Goal: Feedback & Contribution: Submit feedback/report problem

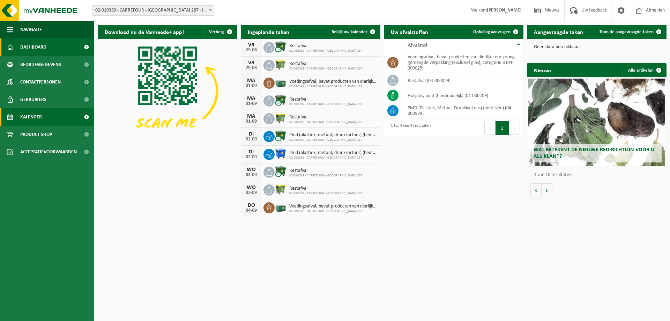
click at [30, 116] on span "Kalender" at bounding box center [31, 116] width 22 height 17
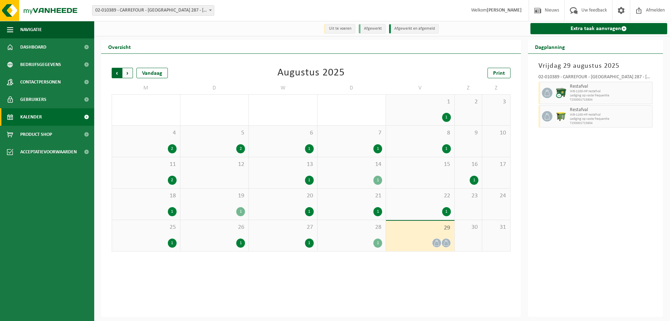
click at [126, 73] on span "Volgende" at bounding box center [127, 73] width 10 height 10
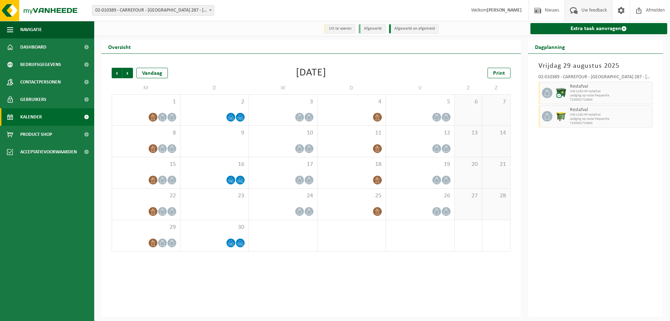
click at [590, 11] on span "Uw feedback" at bounding box center [593, 10] width 29 height 21
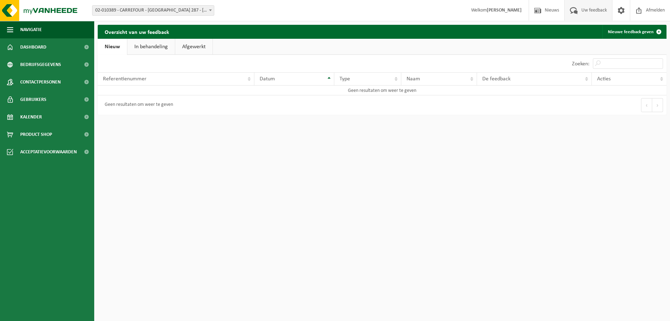
click at [113, 46] on link "Nieuw" at bounding box center [112, 47] width 29 height 16
click at [154, 104] on div "Geen resultaten om weer te geven" at bounding box center [137, 105] width 72 height 13
click at [419, 91] on td "Geen resultaten om weer te geven" at bounding box center [382, 90] width 569 height 10
click at [642, 31] on link "Nieuwe feedback geven" at bounding box center [633, 32] width 63 height 14
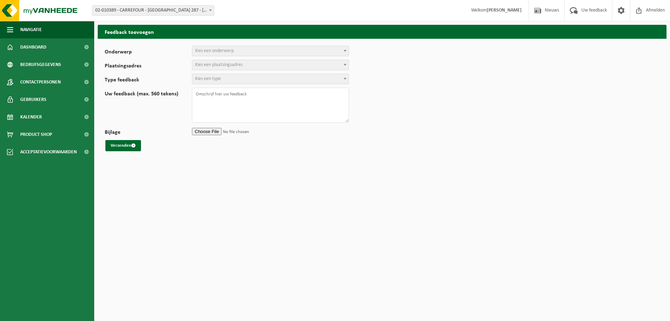
select select
click at [204, 53] on span "Kies een onderwerp" at bounding box center [214, 50] width 39 height 5
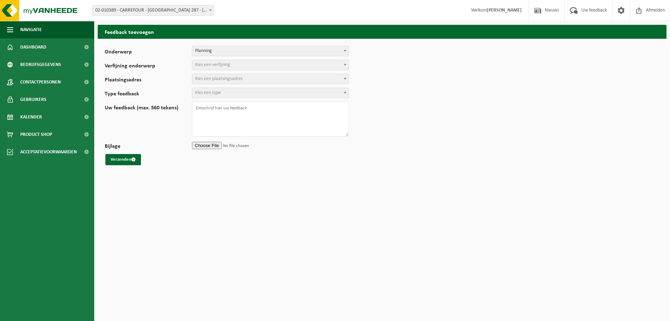
select select "1"
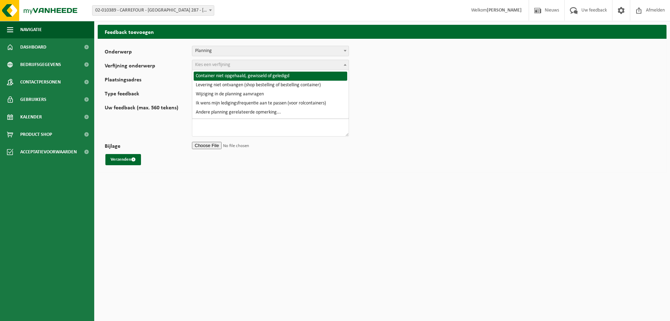
click at [209, 66] on span "Kies een verfijning" at bounding box center [212, 64] width 35 height 5
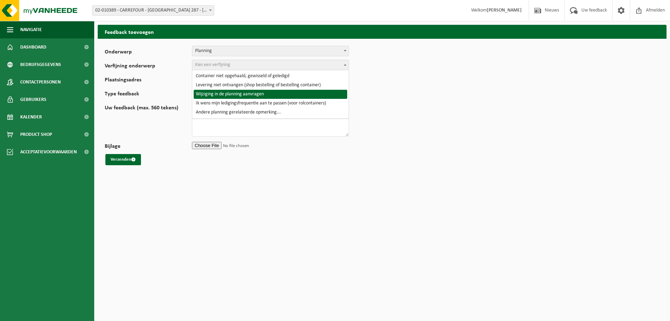
select select "4"
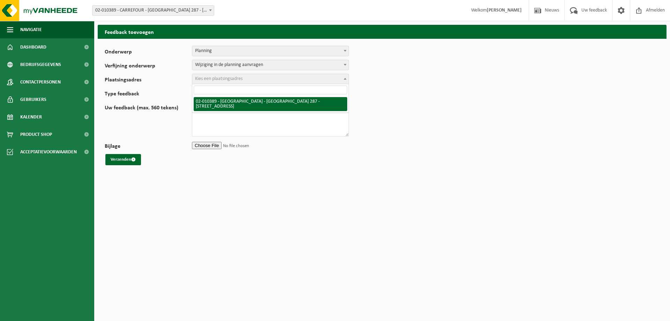
click at [213, 80] on span "Kies een plaatsingsadres" at bounding box center [218, 78] width 47 height 5
select select "90197"
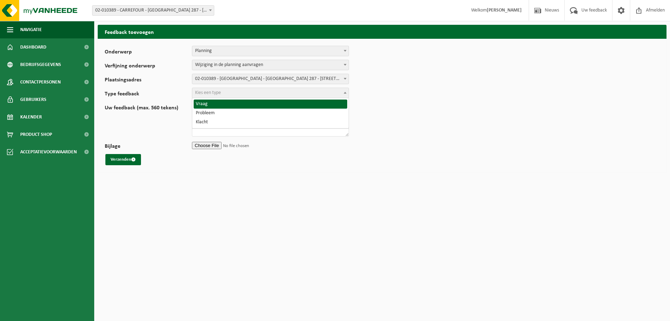
click at [210, 94] on span "Kies een type" at bounding box center [208, 92] width 26 height 5
select select "QUE"
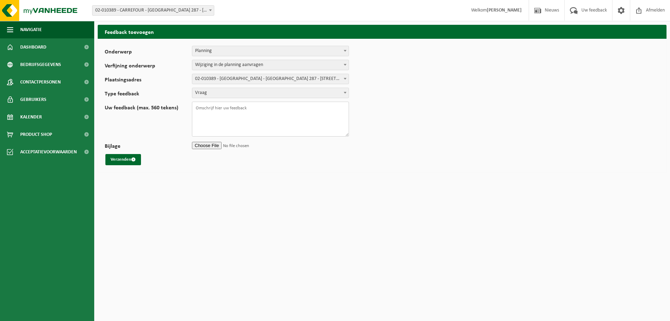
click at [207, 107] on textarea "Uw feedback (max. 560 tekens)" at bounding box center [270, 119] width 157 height 35
click at [239, 118] on textarea "Wij zijn sinds kort onze PMD zeer intensief aan het sorteren, ondertussen hebbe…" at bounding box center [270, 119] width 157 height 35
click at [257, 115] on textarea "Wij zijn sinds kort onze PMD zeer intensief aan het sorteren, ondertussen hebbe…" at bounding box center [270, 119] width 157 height 35
type textarea "Wij zijn sinds kort onze PMD zeer intensief aan het sorteren, ondertussen hebbe…"
click at [116, 160] on button "Verzenden" at bounding box center [123, 159] width 36 height 11
